Goal: Task Accomplishment & Management: Manage account settings

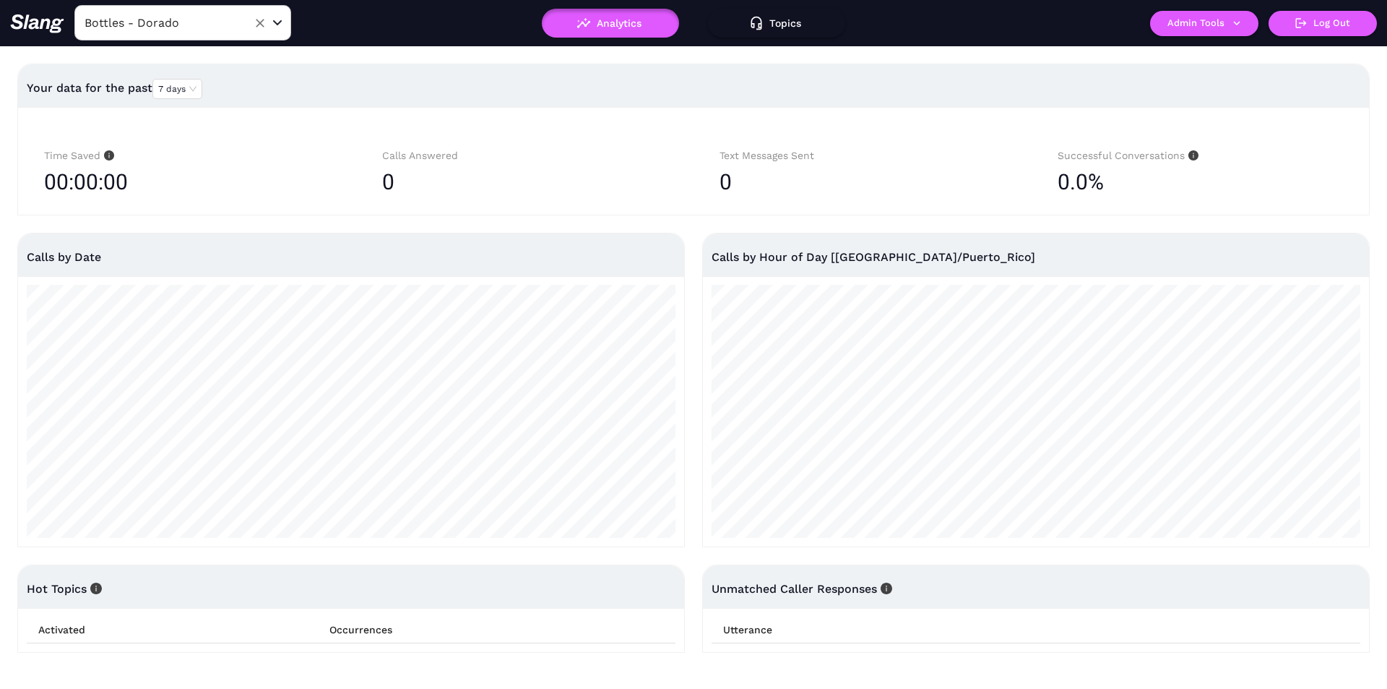
click at [162, 27] on input "Bottles - Dorado" at bounding box center [160, 23] width 159 height 22
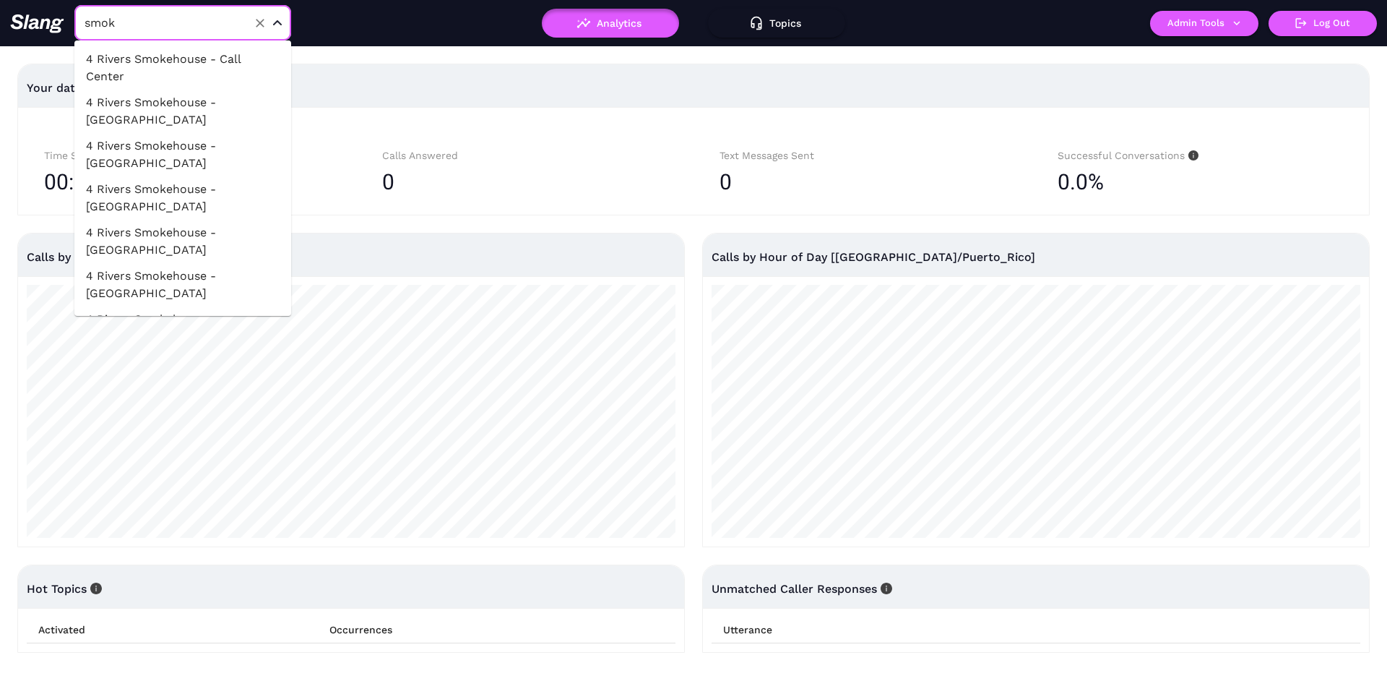
type input "smoke"
click at [164, 103] on li "4 Rivers Smokehouse - [GEOGRAPHIC_DATA]" at bounding box center [182, 111] width 217 height 43
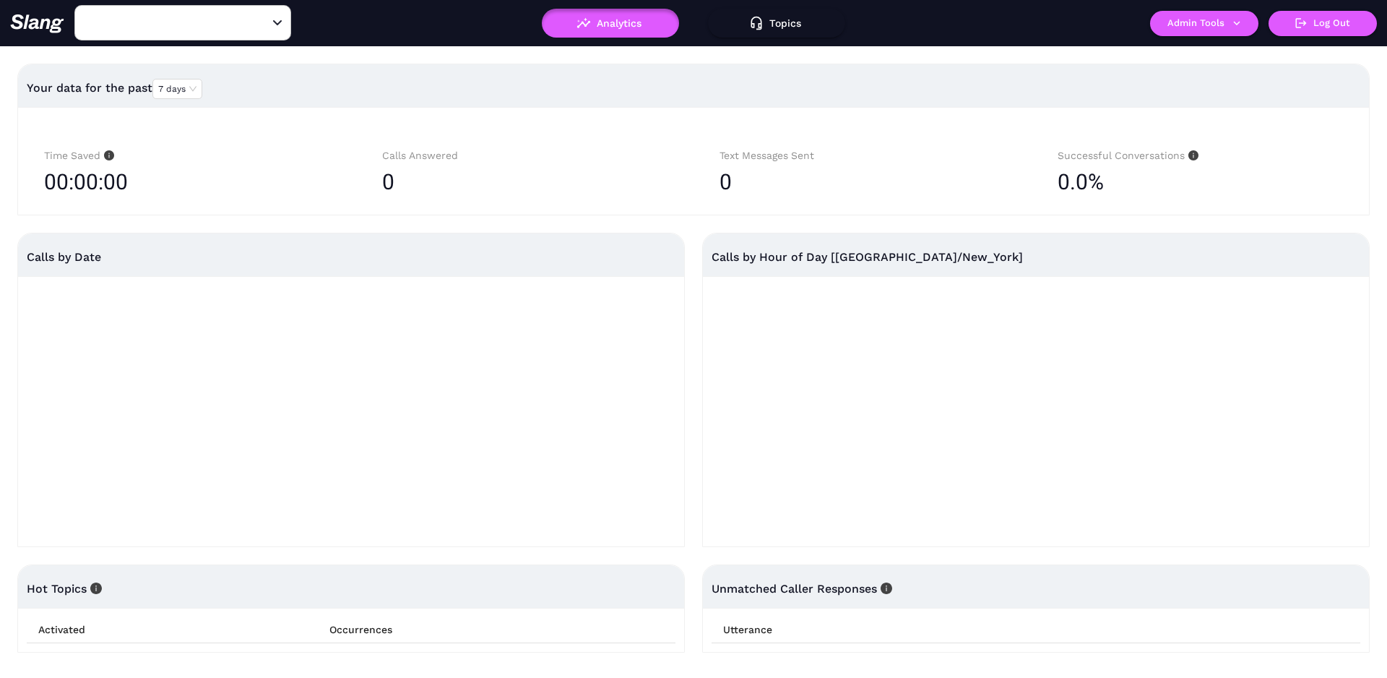
type input "4 Rivers Smokehouse - [GEOGRAPHIC_DATA]"
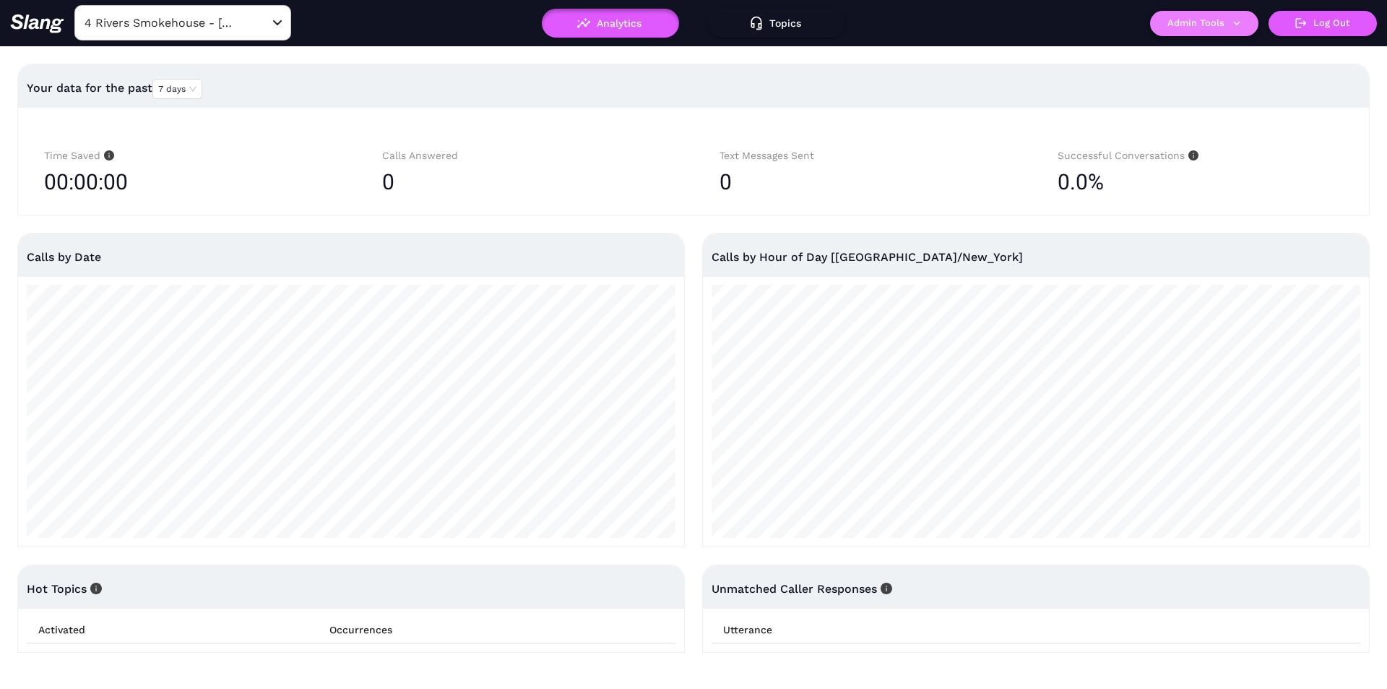
click at [1191, 12] on div "4 Rivers Smokehouse - [GEOGRAPHIC_DATA] ​ Analytics Topics ! Admin Tools Log Out" at bounding box center [693, 23] width 1387 height 46
click at [1176, 29] on button "Admin Tools" at bounding box center [1204, 23] width 108 height 25
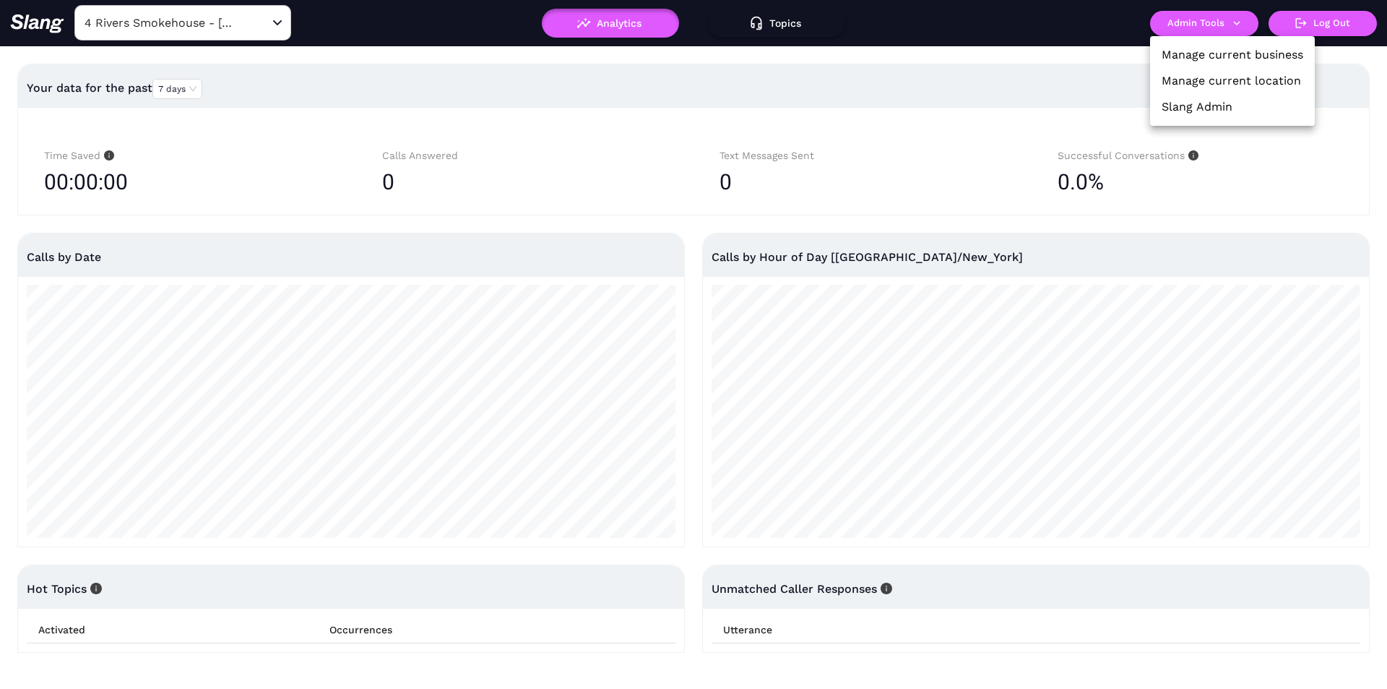
click at [1189, 77] on link "Manage current location" at bounding box center [1231, 80] width 139 height 17
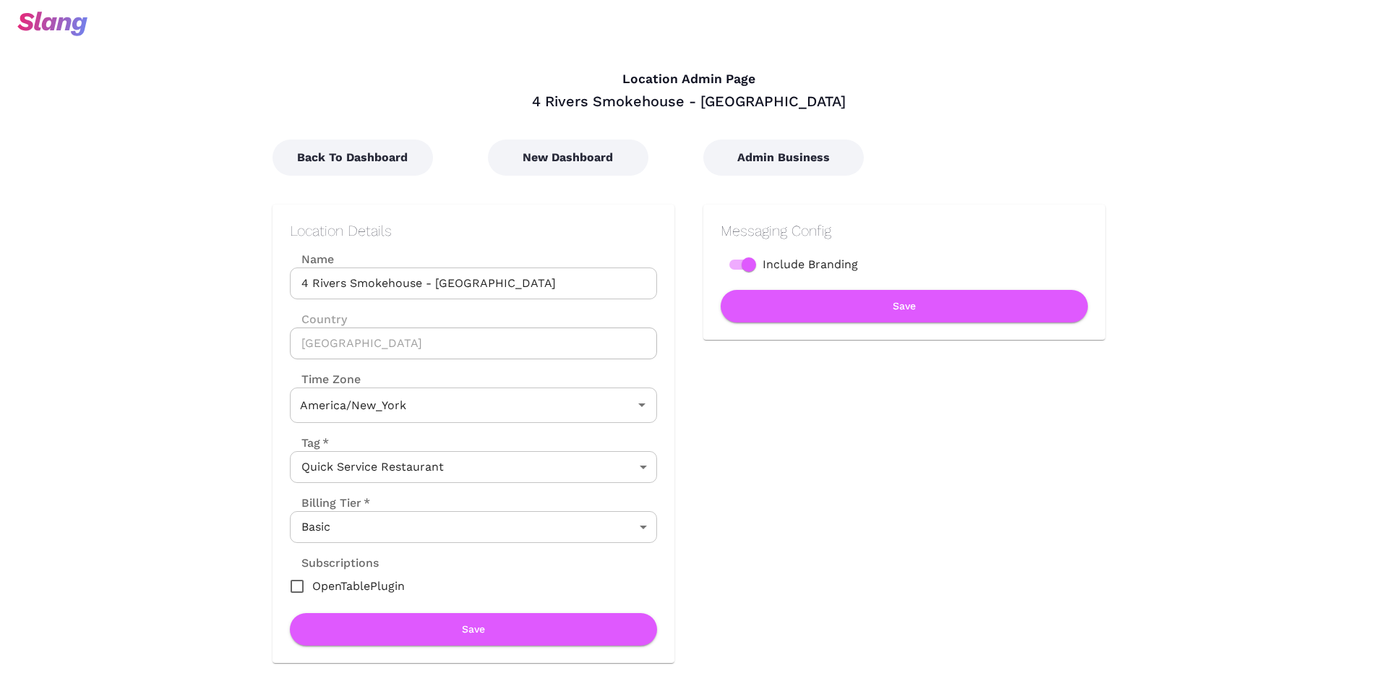
type input "Eastern Time"
click at [728, 154] on button "Admin Business" at bounding box center [783, 157] width 160 height 36
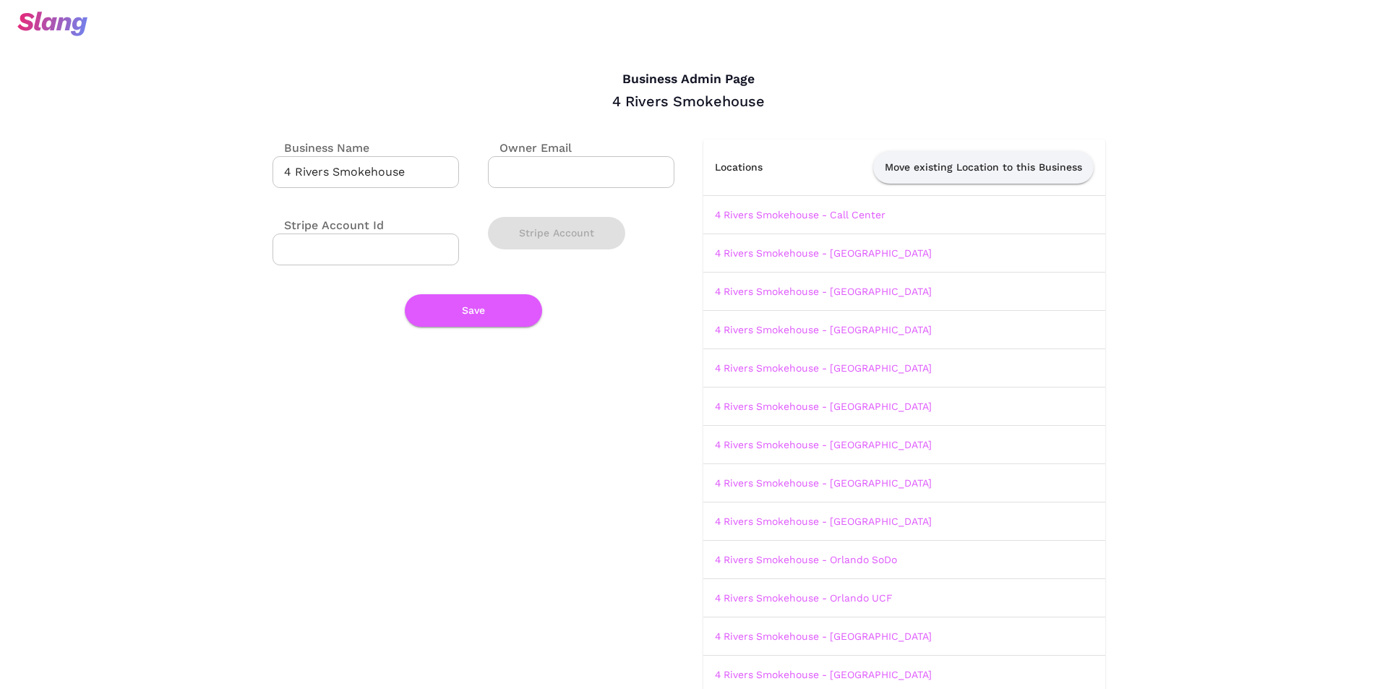
click at [320, 171] on input "4 Rivers Smokehouse" at bounding box center [365, 172] width 186 height 32
click at [320, 170] on input "4 Rivers Smokehouse" at bounding box center [365, 172] width 186 height 32
